Goal: Check status: Check status

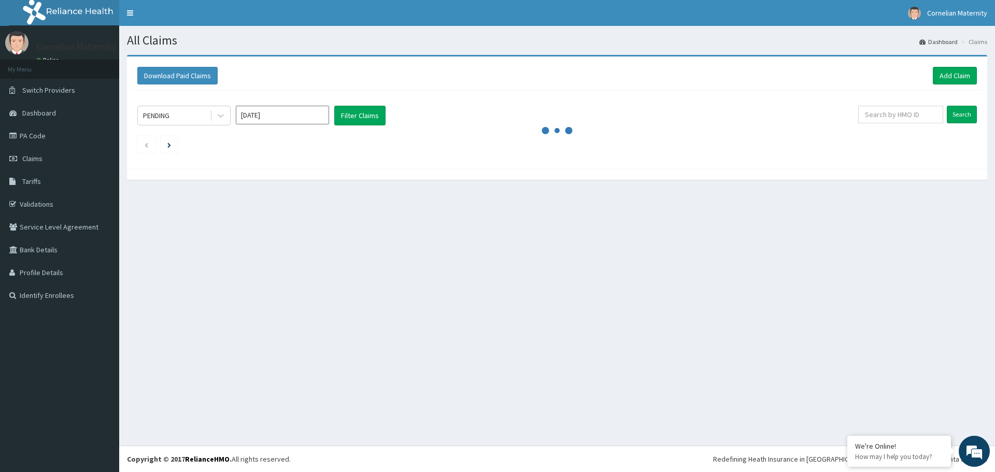
click at [281, 117] on input "[DATE]" at bounding box center [282, 115] width 93 height 19
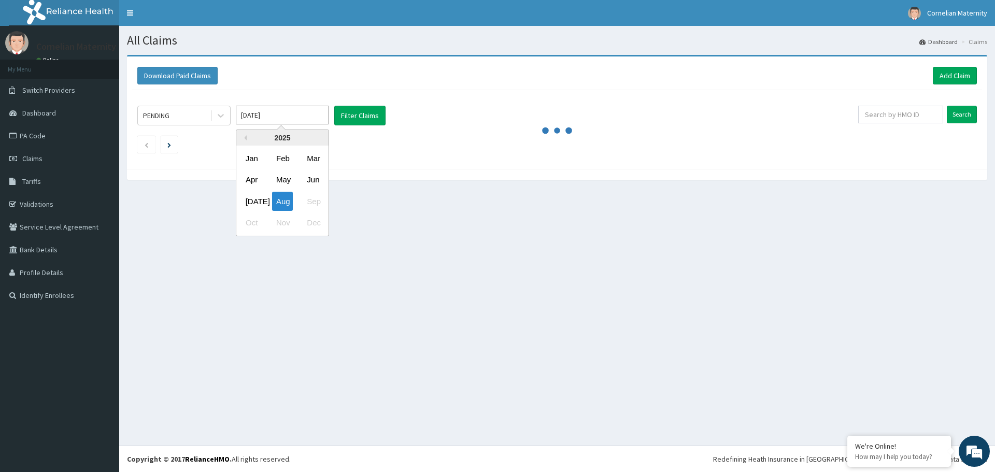
click at [255, 198] on div "[DATE]" at bounding box center [251, 201] width 21 height 19
type input "[DATE]"
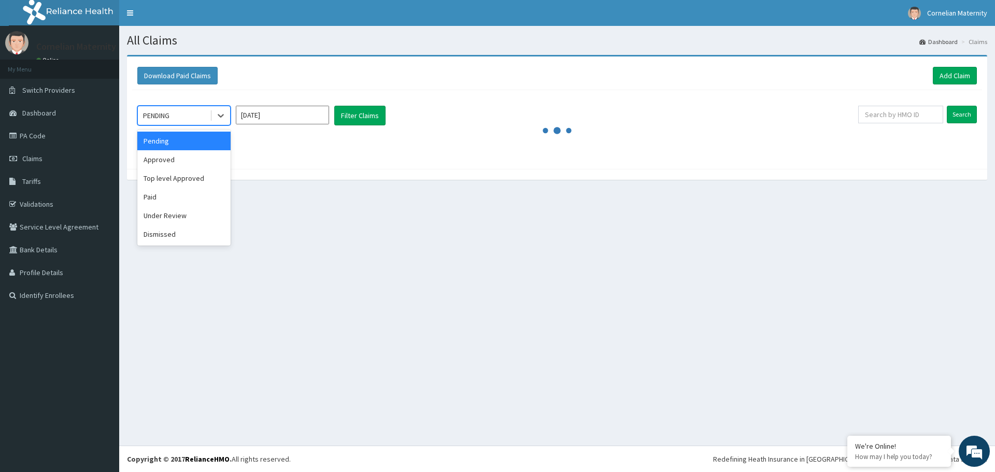
click at [205, 116] on div "PENDING" at bounding box center [174, 115] width 72 height 17
click at [171, 161] on div "Approved" at bounding box center [183, 159] width 93 height 19
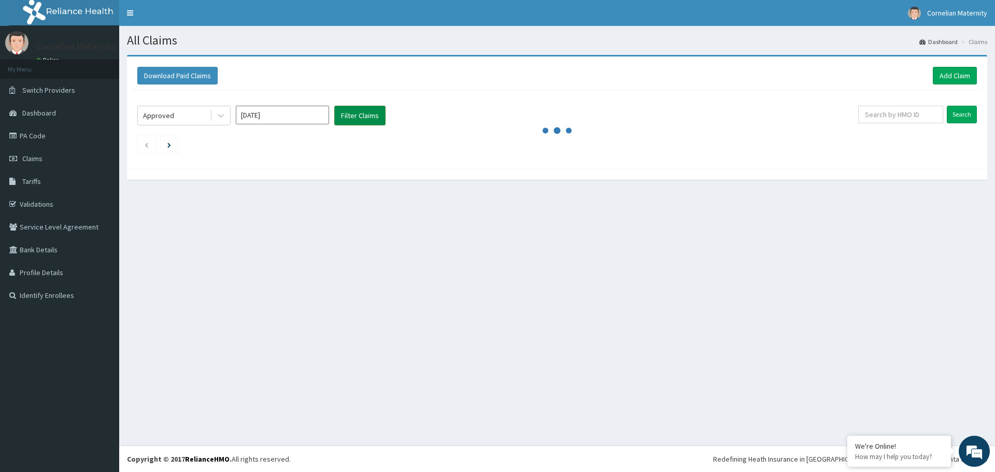
click at [355, 113] on button "Filter Claims" at bounding box center [359, 116] width 51 height 20
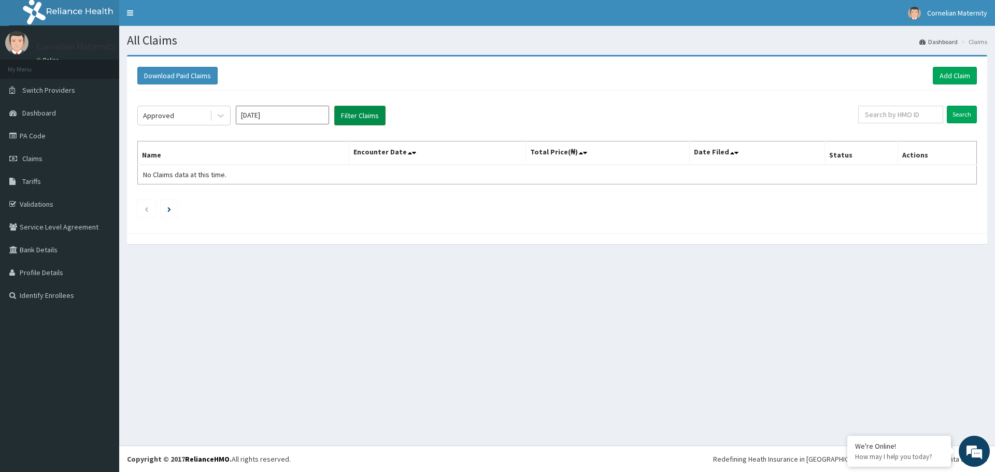
click at [359, 116] on button "Filter Claims" at bounding box center [359, 116] width 51 height 20
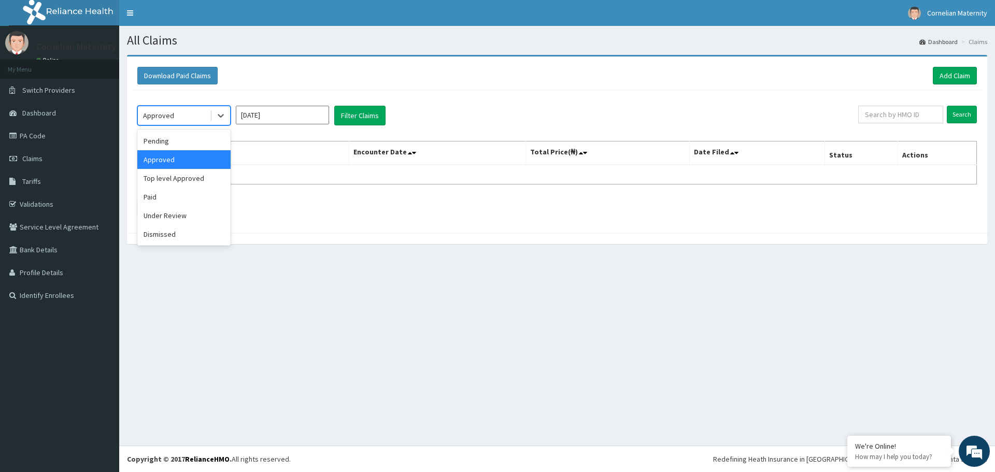
click at [200, 114] on div "Approved" at bounding box center [174, 115] width 72 height 17
click at [160, 198] on div "Paid" at bounding box center [183, 197] width 93 height 19
click at [359, 119] on button "Filter Claims" at bounding box center [359, 116] width 51 height 20
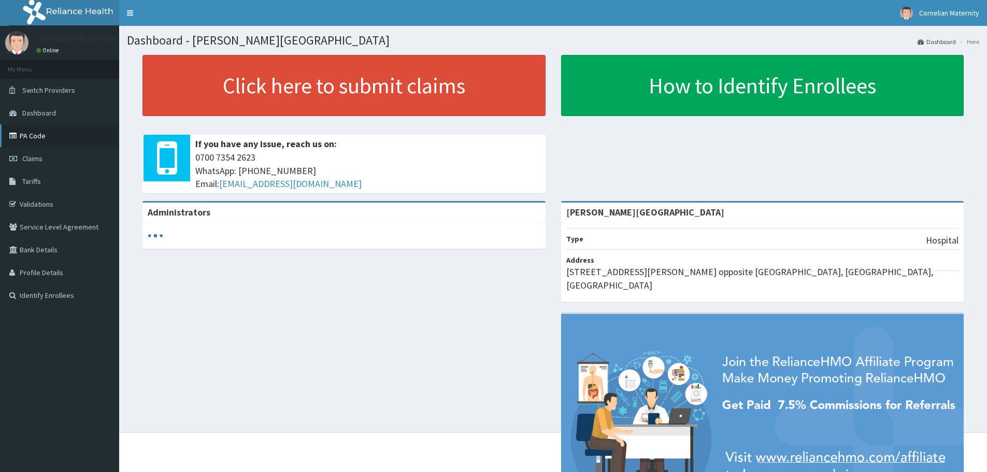
click at [23, 135] on link "PA Code" at bounding box center [59, 135] width 119 height 23
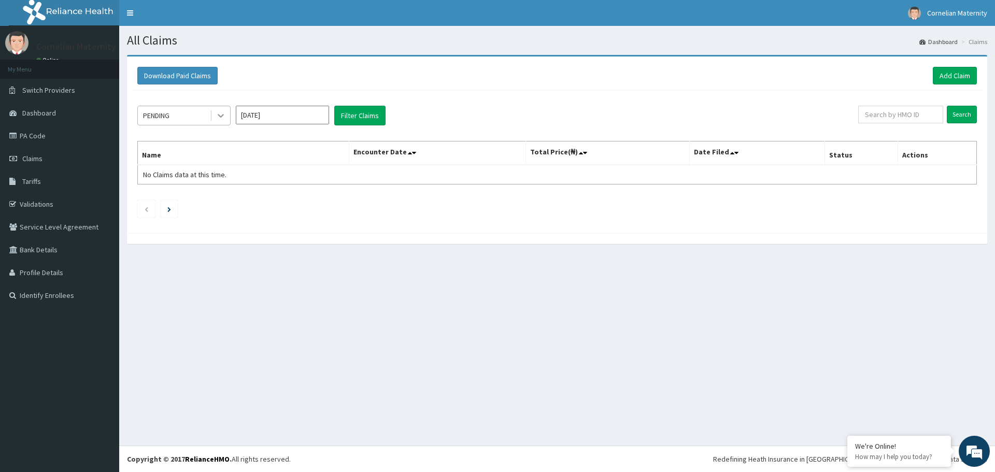
click at [223, 119] on icon at bounding box center [221, 115] width 10 height 10
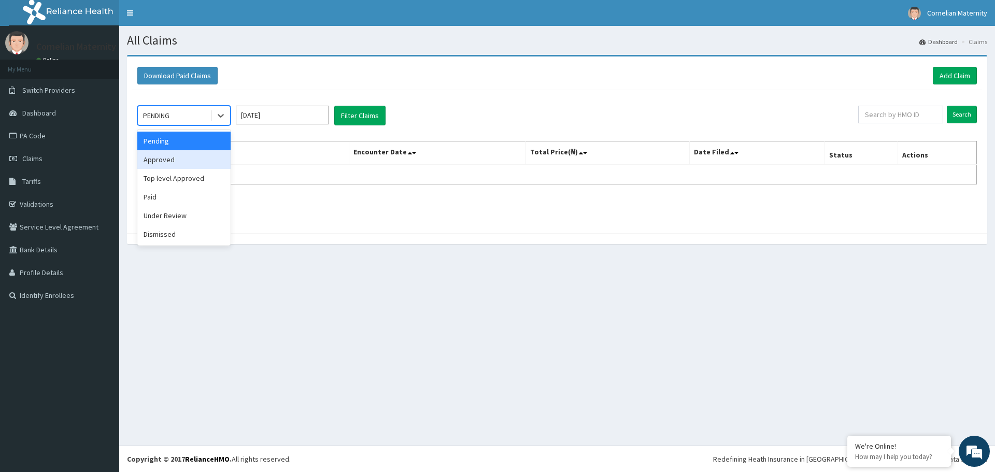
click at [195, 160] on div "Approved" at bounding box center [183, 159] width 93 height 19
click at [277, 113] on input "[DATE]" at bounding box center [282, 115] width 93 height 19
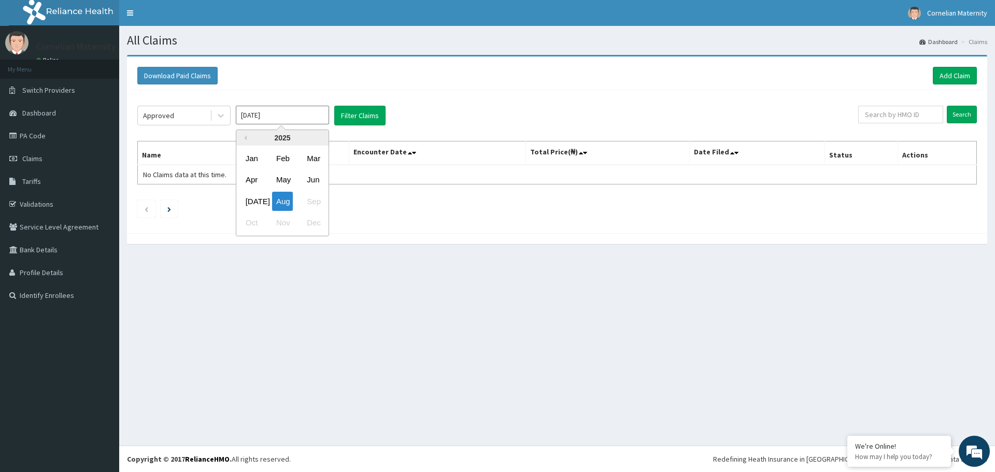
click at [249, 198] on div "Jul" at bounding box center [251, 201] width 21 height 19
type input "Jul 2025"
click at [370, 112] on button "Filter Claims" at bounding box center [359, 116] width 51 height 20
click at [350, 113] on button "Filter Claims" at bounding box center [359, 116] width 51 height 20
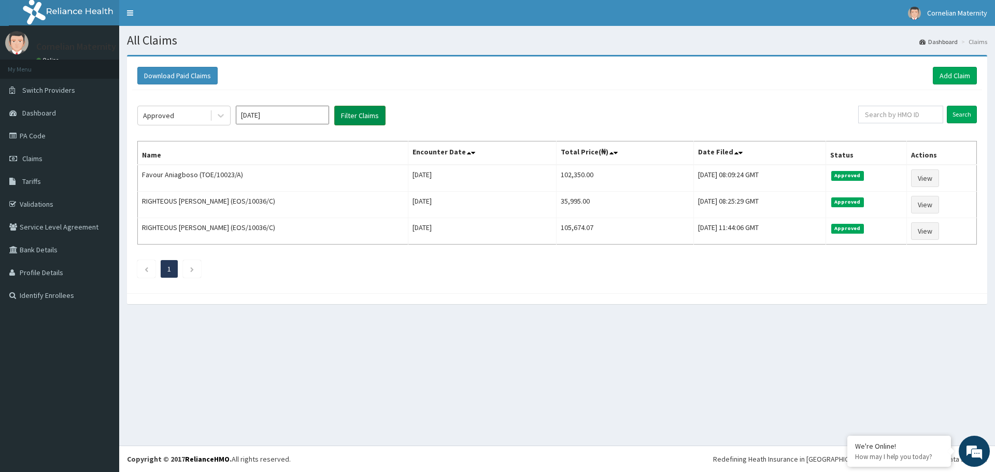
click at [350, 113] on button "Filter Claims" at bounding box center [359, 116] width 51 height 20
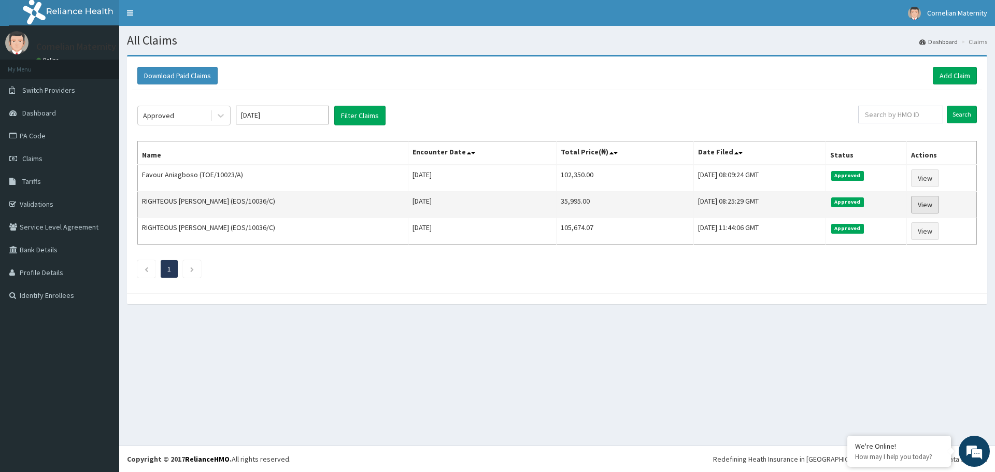
click at [914, 199] on link "View" at bounding box center [925, 205] width 28 height 18
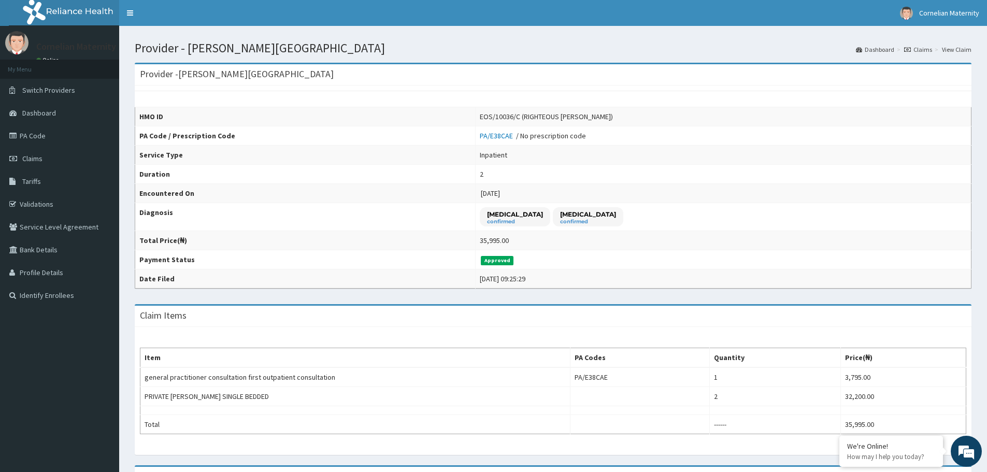
click at [516, 134] on link "PA/E38CAE" at bounding box center [498, 135] width 36 height 9
click at [44, 159] on link "Claims" at bounding box center [59, 158] width 119 height 23
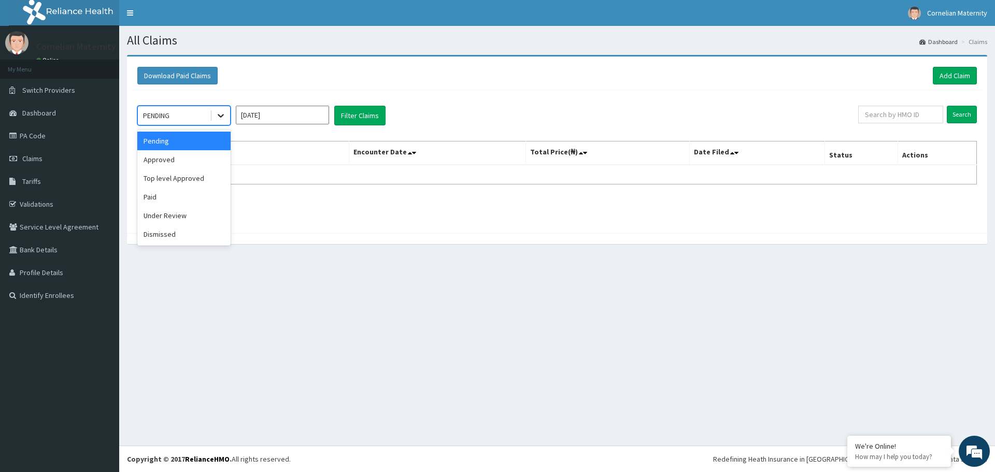
click at [222, 120] on icon at bounding box center [221, 115] width 10 height 10
click at [190, 159] on div "Approved" at bounding box center [183, 159] width 93 height 19
click at [264, 118] on input "Aug 2025" at bounding box center [282, 115] width 93 height 19
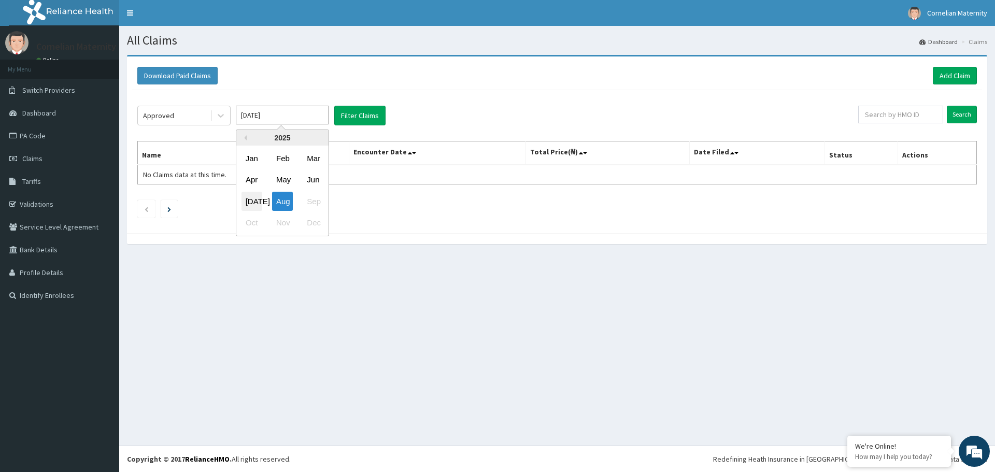
click at [253, 198] on div "Jul" at bounding box center [251, 201] width 21 height 19
type input "Jul 2025"
click at [345, 113] on button "Filter Claims" at bounding box center [359, 116] width 51 height 20
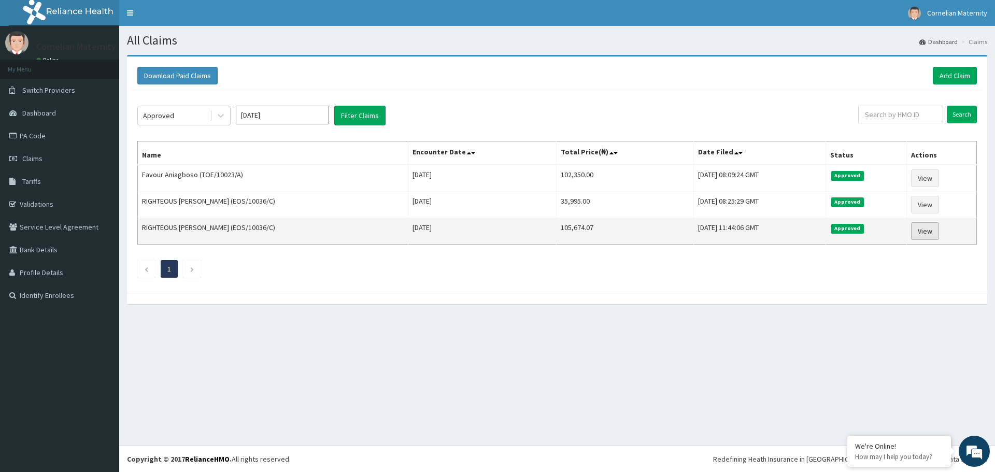
click at [928, 234] on link "View" at bounding box center [925, 231] width 28 height 18
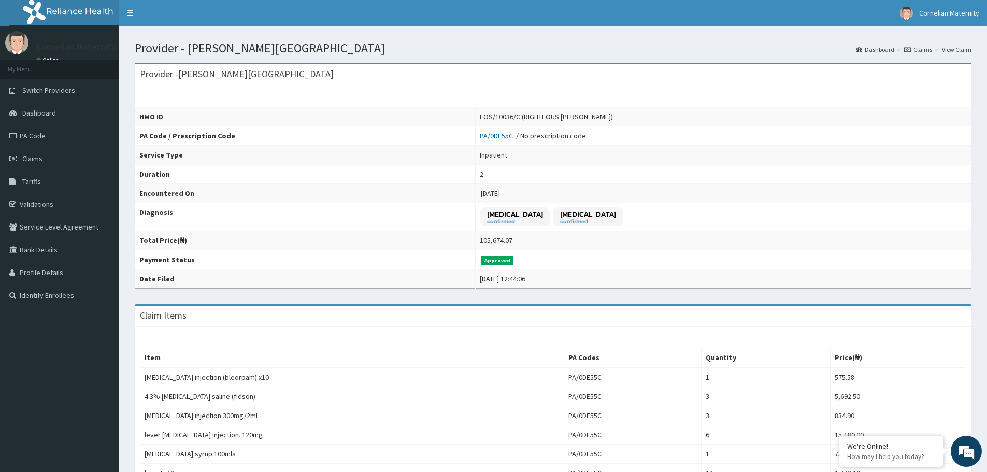
click at [516, 139] on link "PA/0DE55C" at bounding box center [498, 135] width 36 height 9
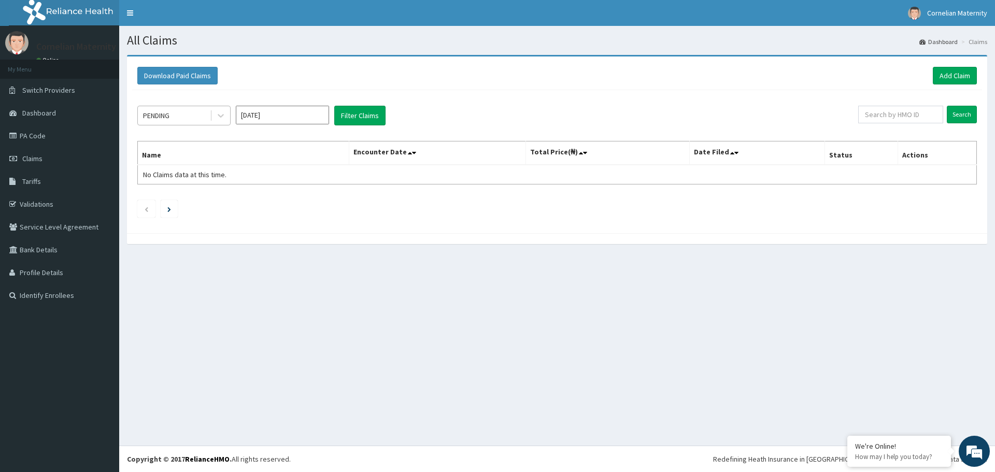
click at [187, 117] on div "PENDING" at bounding box center [174, 115] width 72 height 17
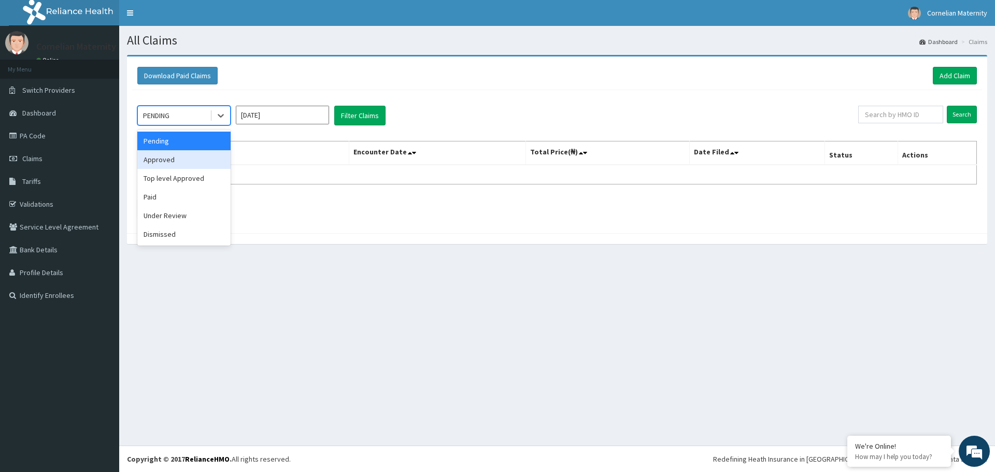
click at [161, 161] on div "Approved" at bounding box center [183, 159] width 93 height 19
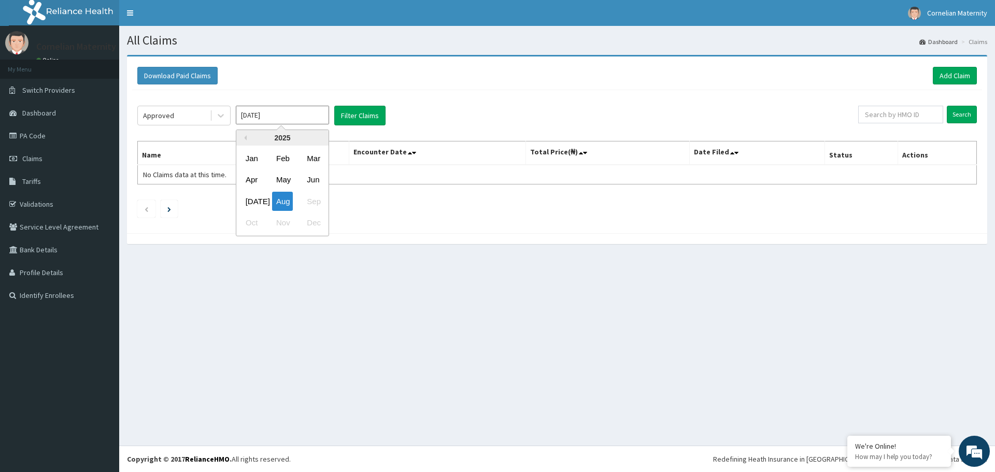
click at [284, 108] on input "[DATE]" at bounding box center [282, 115] width 93 height 19
click at [249, 197] on div "[DATE]" at bounding box center [251, 201] width 21 height 19
type input "[DATE]"
click at [357, 118] on button "Filter Claims" at bounding box center [359, 116] width 51 height 20
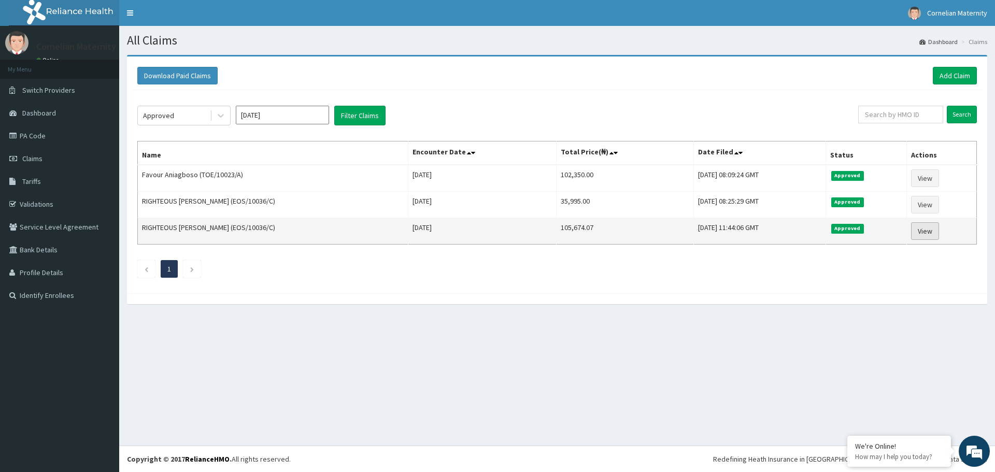
click at [933, 235] on link "View" at bounding box center [925, 231] width 28 height 18
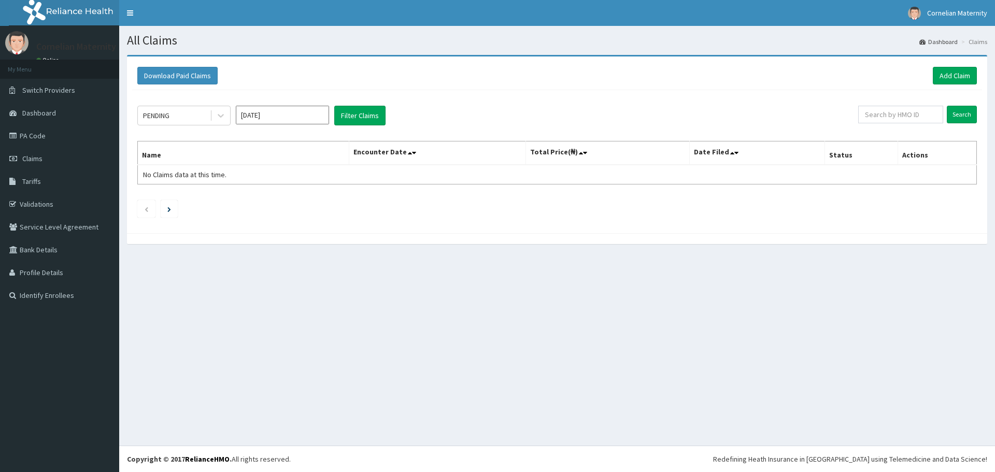
click at [254, 119] on input "[DATE]" at bounding box center [282, 115] width 93 height 19
drag, startPoint x: 248, startPoint y: 196, endPoint x: 195, endPoint y: 83, distance: 124.9
click at [246, 194] on div "[DATE]" at bounding box center [251, 201] width 21 height 19
type input "[DATE]"
click at [192, 103] on div "PENDING [DATE] Filter Claims Search Name Encounter Date Total Price(₦) Date Fil…" at bounding box center [557, 159] width 850 height 138
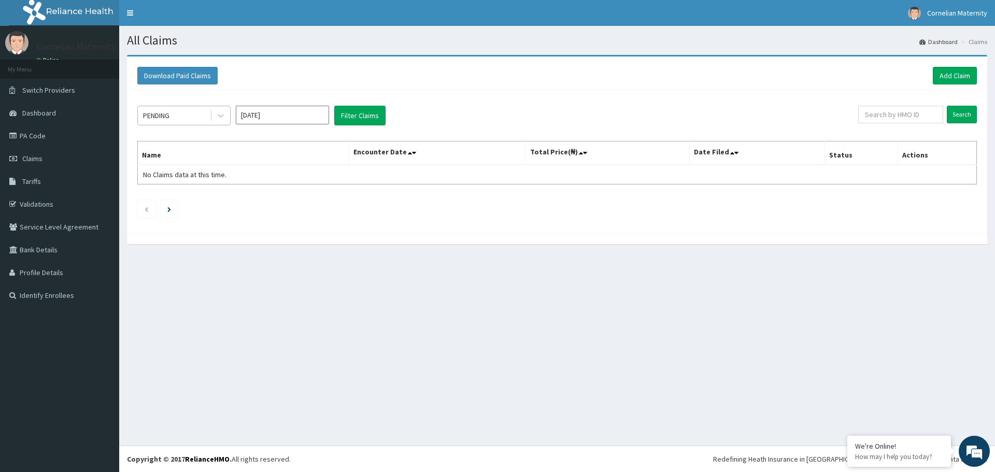
click at [190, 108] on div "PENDING" at bounding box center [174, 115] width 72 height 17
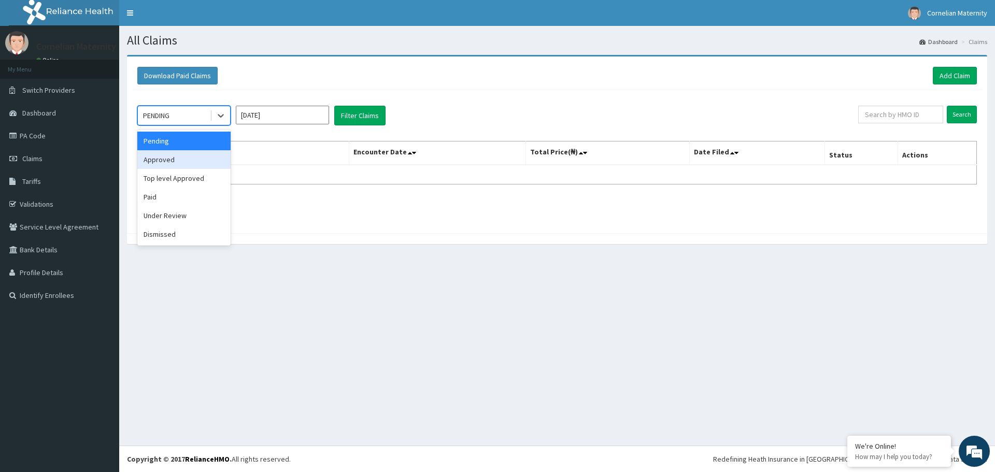
click at [170, 156] on div "Approved" at bounding box center [183, 159] width 93 height 19
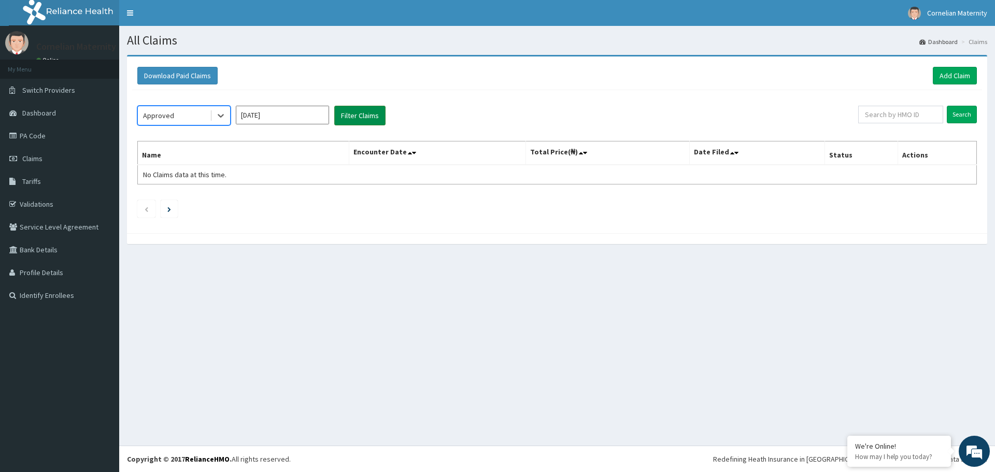
click at [350, 109] on button "Filter Claims" at bounding box center [359, 116] width 51 height 20
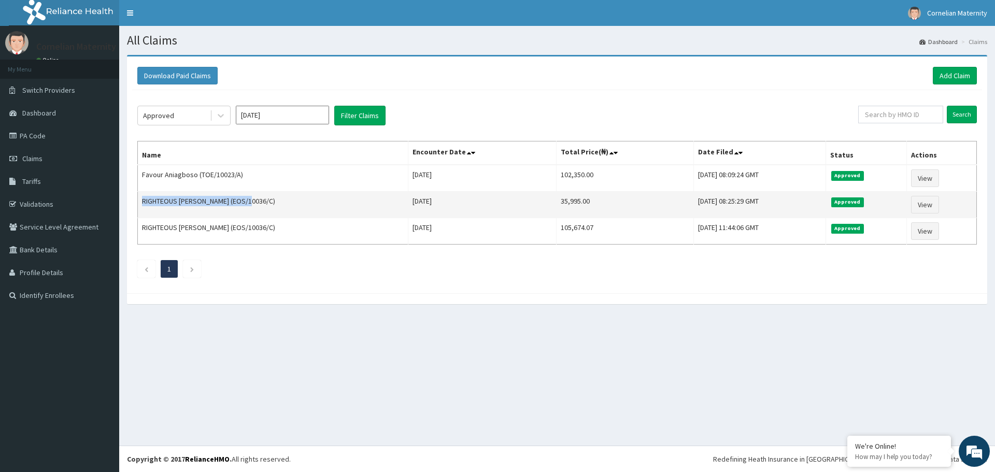
drag, startPoint x: 142, startPoint y: 202, endPoint x: 251, endPoint y: 202, distance: 108.8
click at [251, 202] on td "RIGHTEOUS [PERSON_NAME] (EOS/10036/C)" at bounding box center [273, 205] width 270 height 26
copy td "RIGHTEOUS [PERSON_NAME] (EOS/10036/C)"
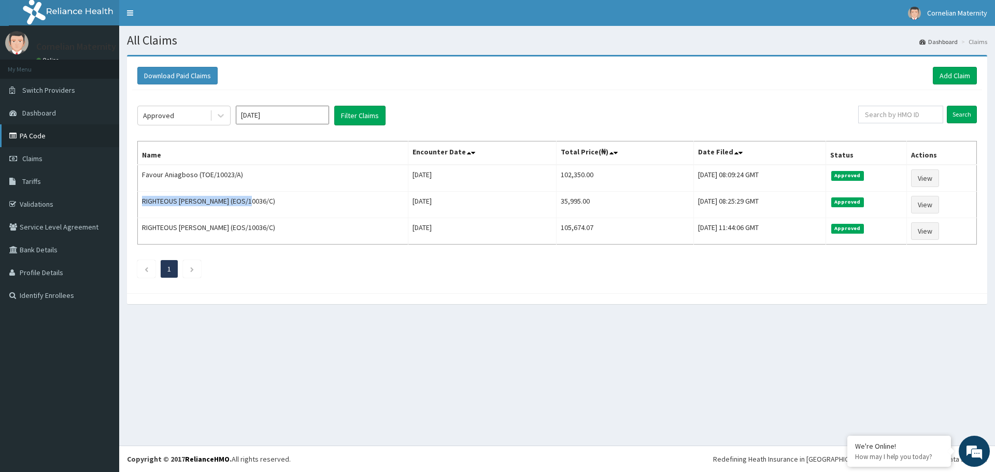
click at [45, 137] on link "PA Code" at bounding box center [59, 135] width 119 height 23
